Goal: Navigation & Orientation: Go to known website

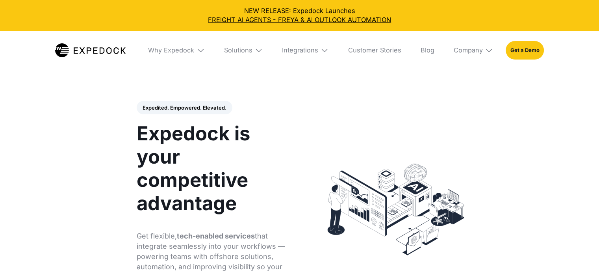
select select
click at [117, 184] on header "Expedited. Empowered. Elevated. Automate Freight Document Extraction at 99.97% …" at bounding box center [299, 209] width 599 height 264
